Goal: Find contact information: Find contact information

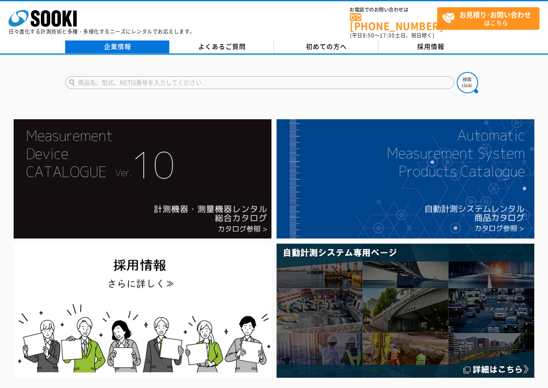
click at [119, 40] on link "企業情報" at bounding box center [117, 46] width 104 height 13
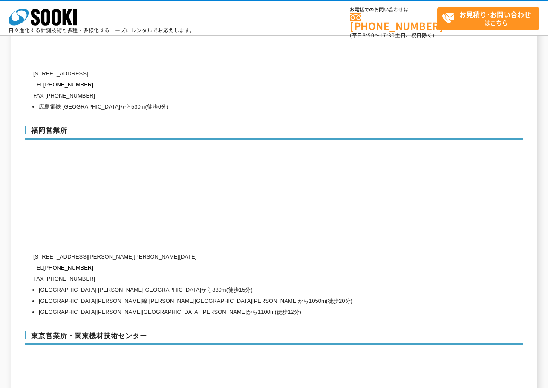
scroll to position [3406, 0]
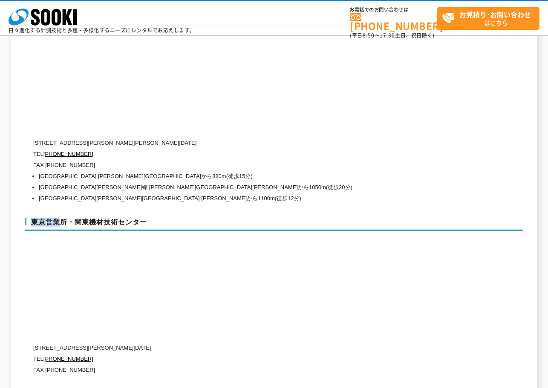
drag, startPoint x: 31, startPoint y: 203, endPoint x: 60, endPoint y: 207, distance: 29.2
click at [60, 218] on h3 "東京営業所・関東機材技術センター" at bounding box center [274, 225] width 498 height 14
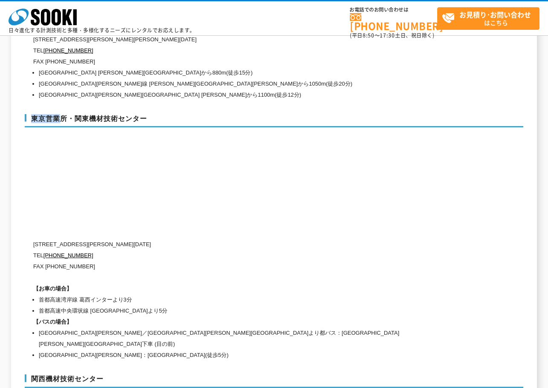
scroll to position [3520, 0]
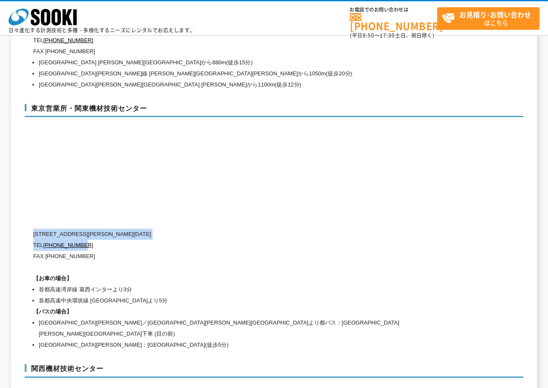
drag, startPoint x: 35, startPoint y: 216, endPoint x: 151, endPoint y: 224, distance: 115.6
click at [151, 229] on div "〒134-0086 東京都江戸川区臨海町2-3-18 TEL 0120-856-991 FAX (03)5117-3521 【お車の場合】 首都高速湾岸線 葛…" at bounding box center [237, 290] width 409 height 122
copy div "〒134-0086 東京都江戸川区臨海町2-3-18 TEL 0120-856-991"
click at [200, 118] on div "東京営業所・関東機材技術センター 〒134-0086 東京都江戸川区臨海町2-3-18 TEL 0120-856-991 FAX (03)5117-3521 …" at bounding box center [274, 225] width 498 height 261
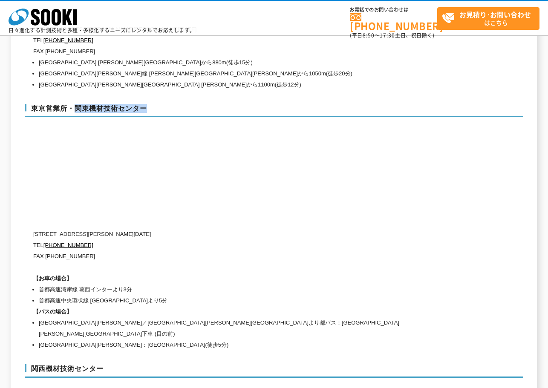
drag, startPoint x: 76, startPoint y: 90, endPoint x: 149, endPoint y: 95, distance: 72.6
click at [149, 104] on h3 "東京営業所・関東機材技術センター" at bounding box center [274, 111] width 498 height 14
copy h3 "関東機材技術センター"
click at [228, 104] on h3 "東京営業所・関東機材技術センター" at bounding box center [274, 111] width 498 height 14
